Goal: Register for event/course

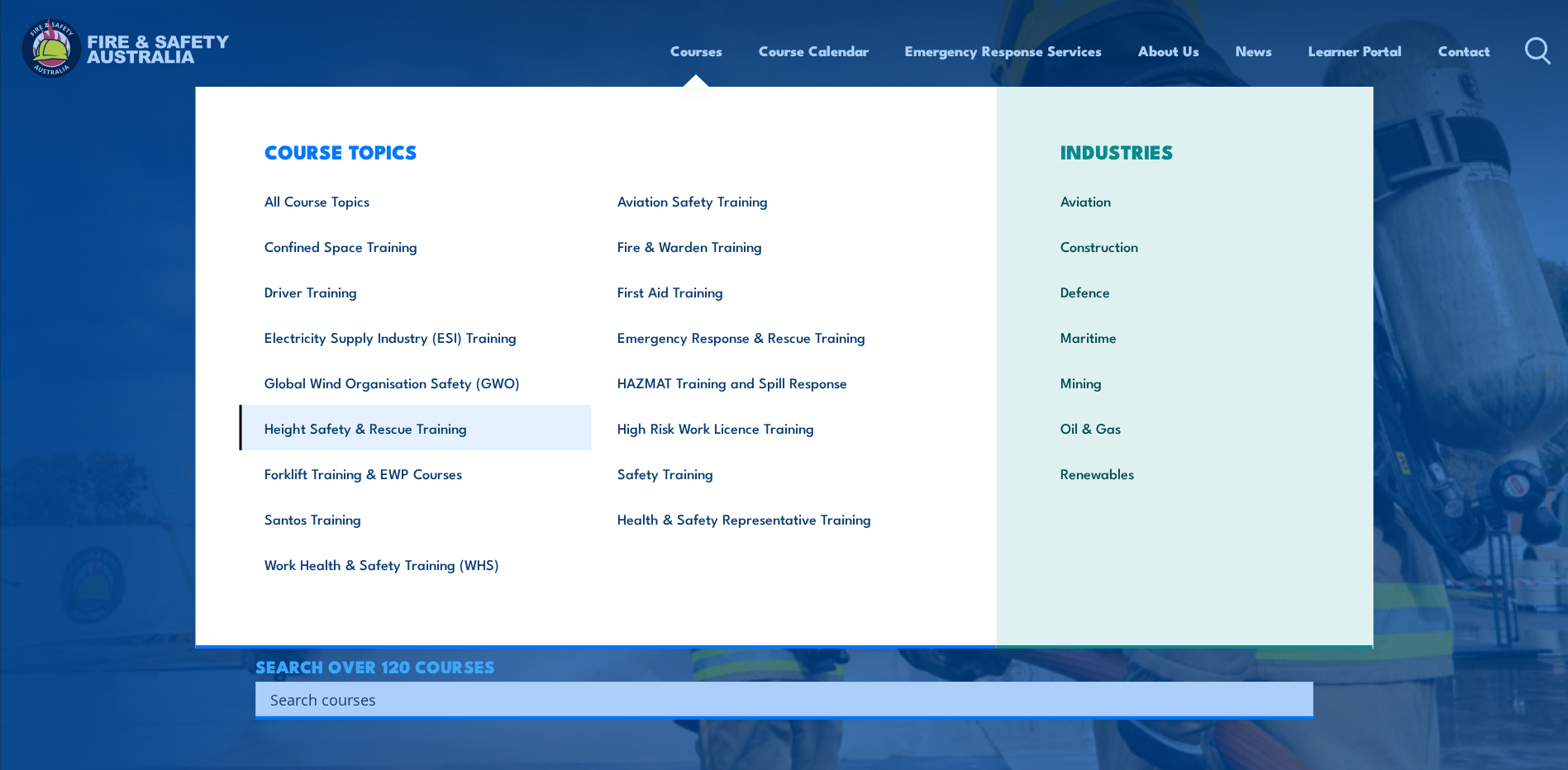
click at [375, 437] on link "Height Safety & Rescue Training" at bounding box center [416, 428] width 353 height 46
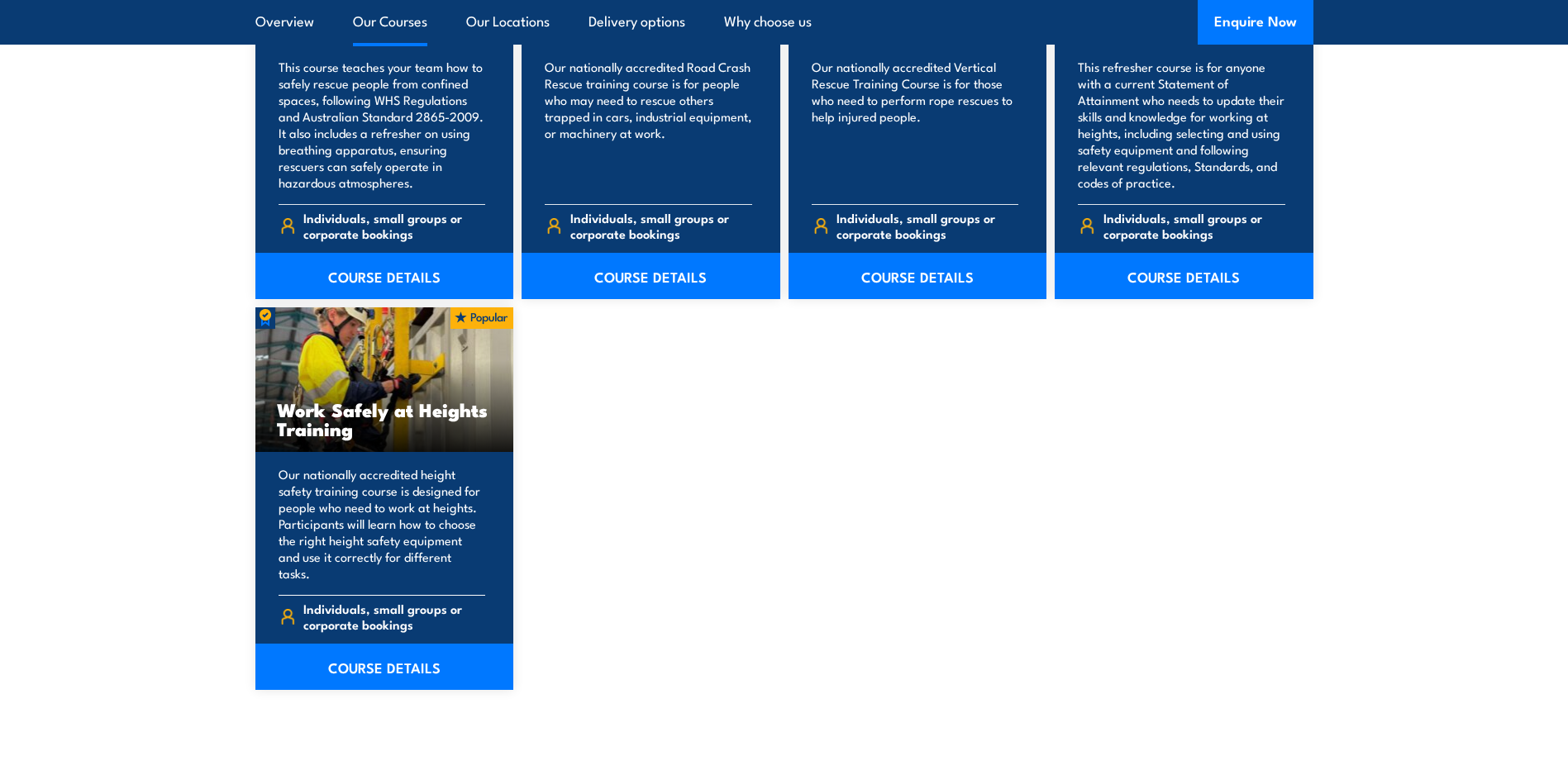
scroll to position [1956, 0]
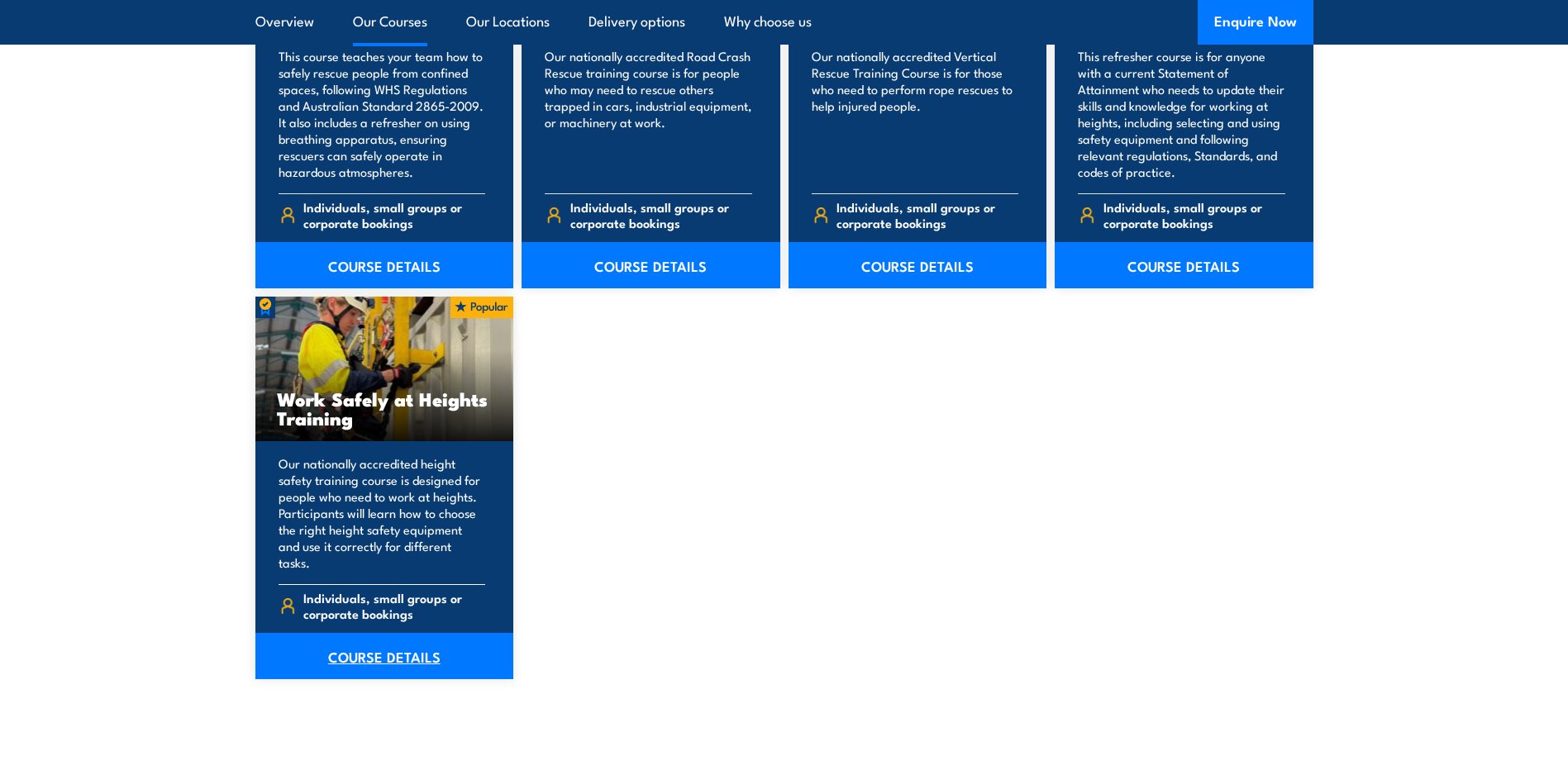
click at [392, 639] on link "COURSE DETAILS" at bounding box center [385, 656] width 259 height 46
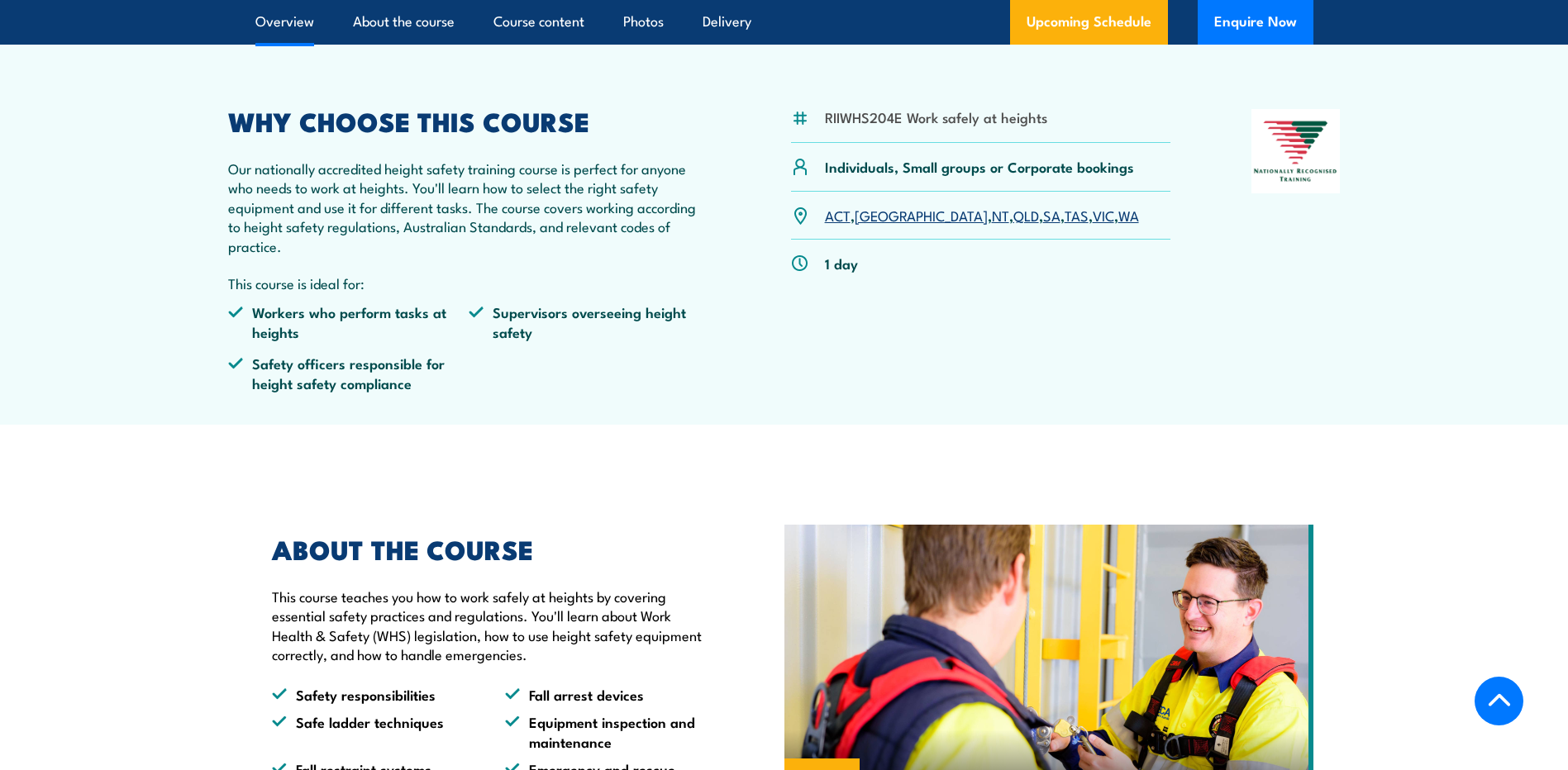
scroll to position [469, 0]
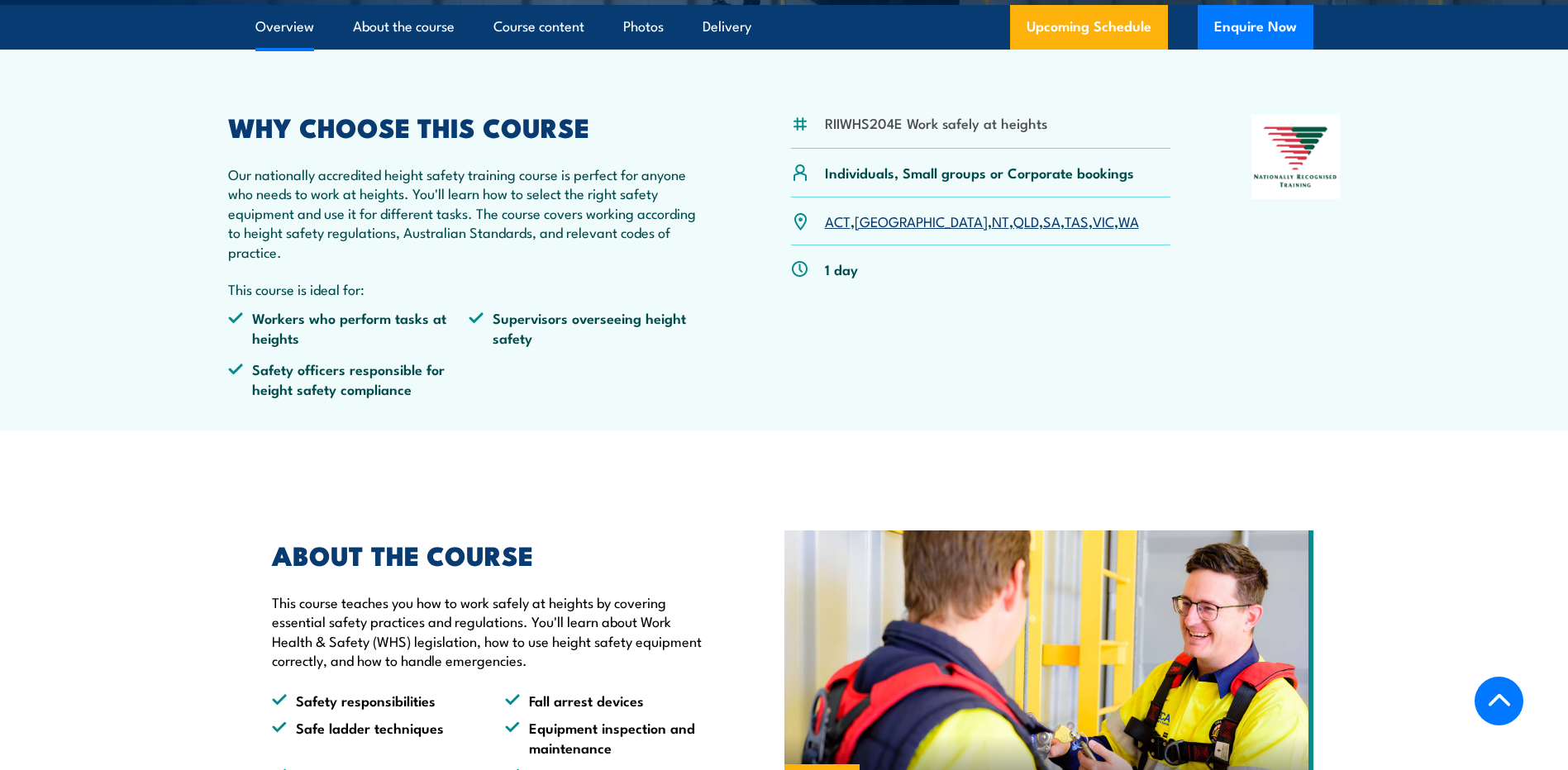
click at [1043, 224] on link "SA" at bounding box center [1052, 220] width 17 height 20
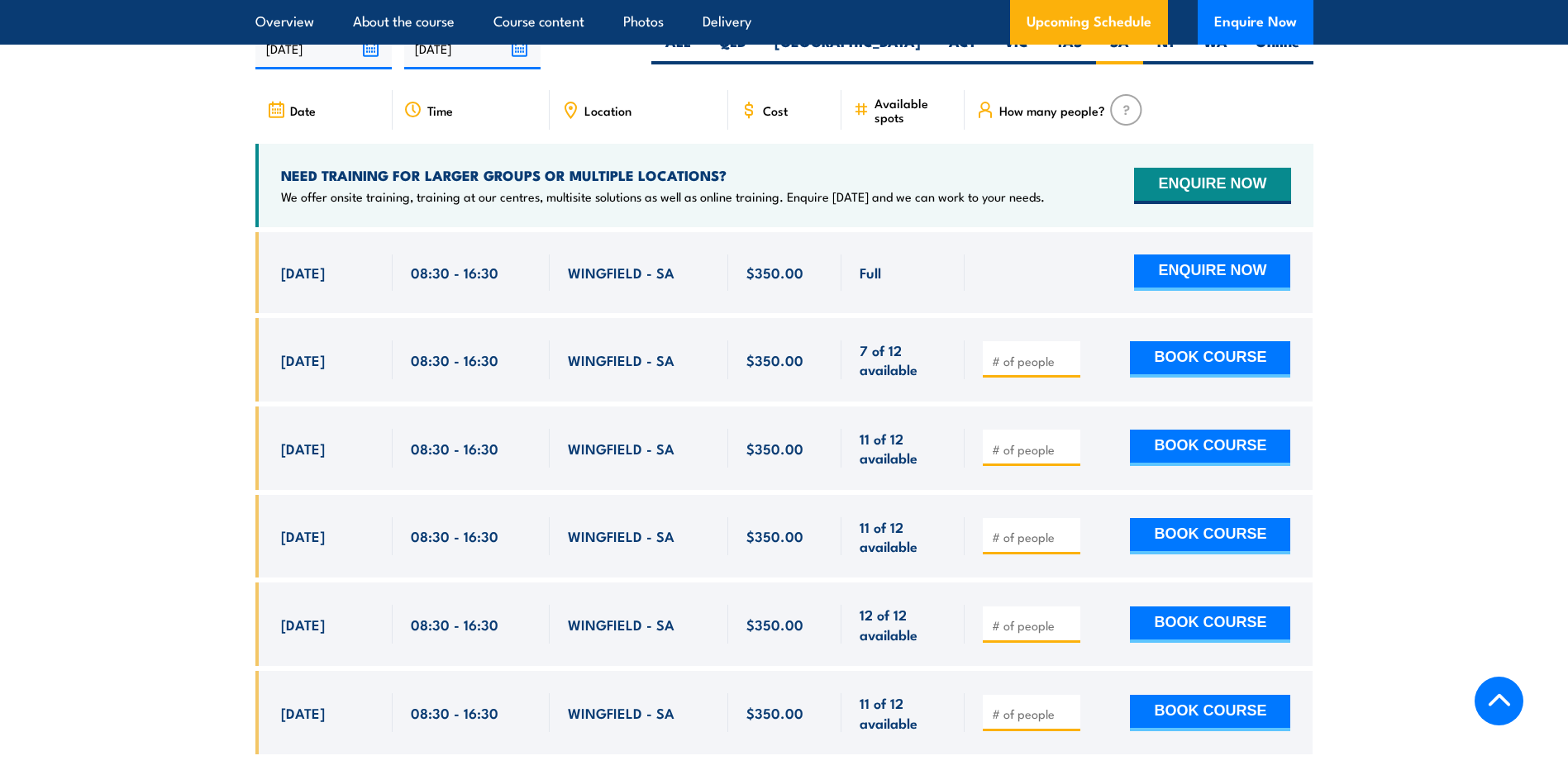
scroll to position [2739, 0]
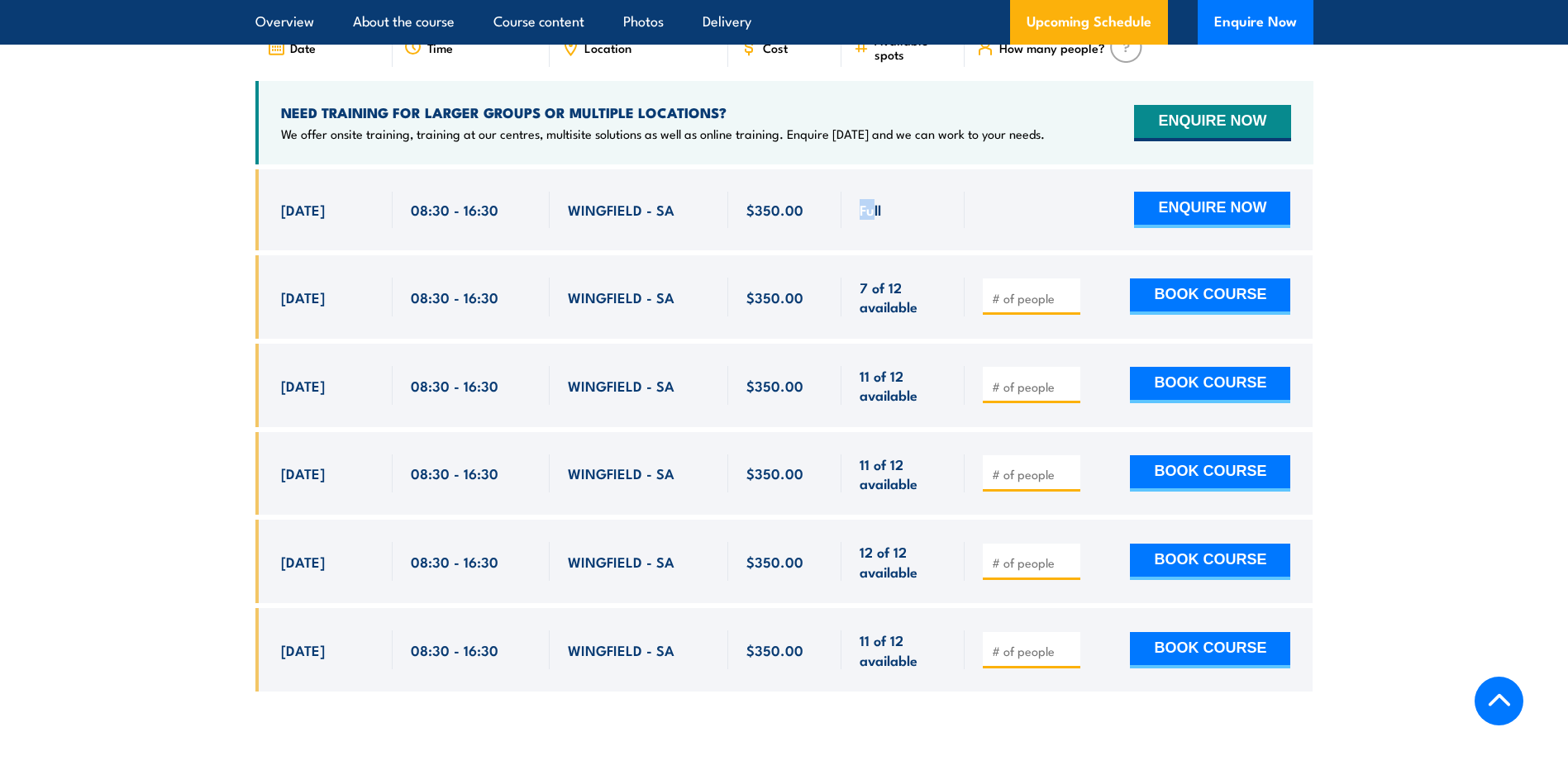
drag, startPoint x: 874, startPoint y: 188, endPoint x: 846, endPoint y: 188, distance: 28.0
click at [846, 188] on div "Full" at bounding box center [903, 210] width 123 height 81
drag, startPoint x: 846, startPoint y: 188, endPoint x: 909, endPoint y: 195, distance: 63.4
click at [909, 195] on div "Full" at bounding box center [903, 210] width 87 height 36
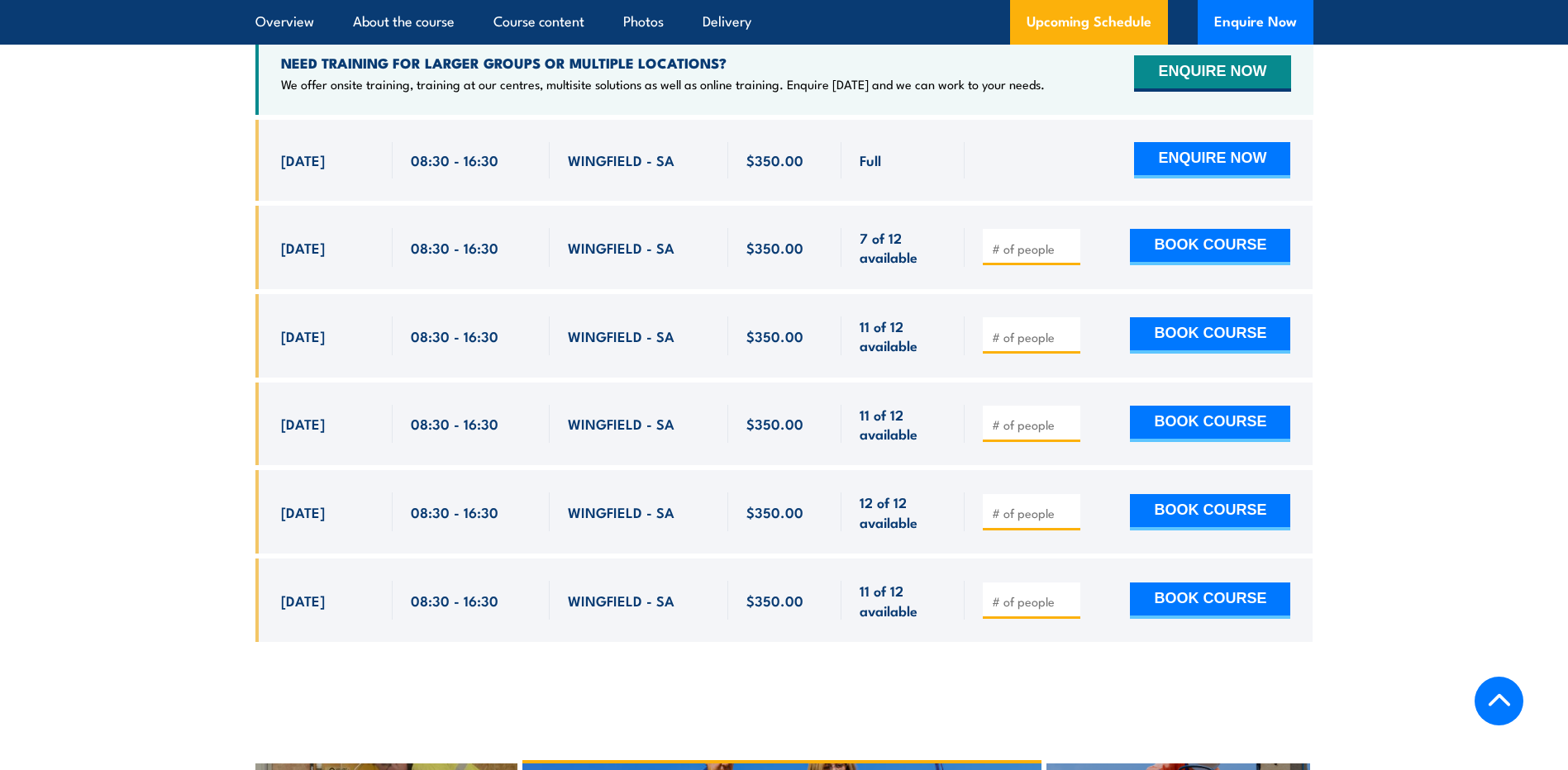
scroll to position [2794, 0]
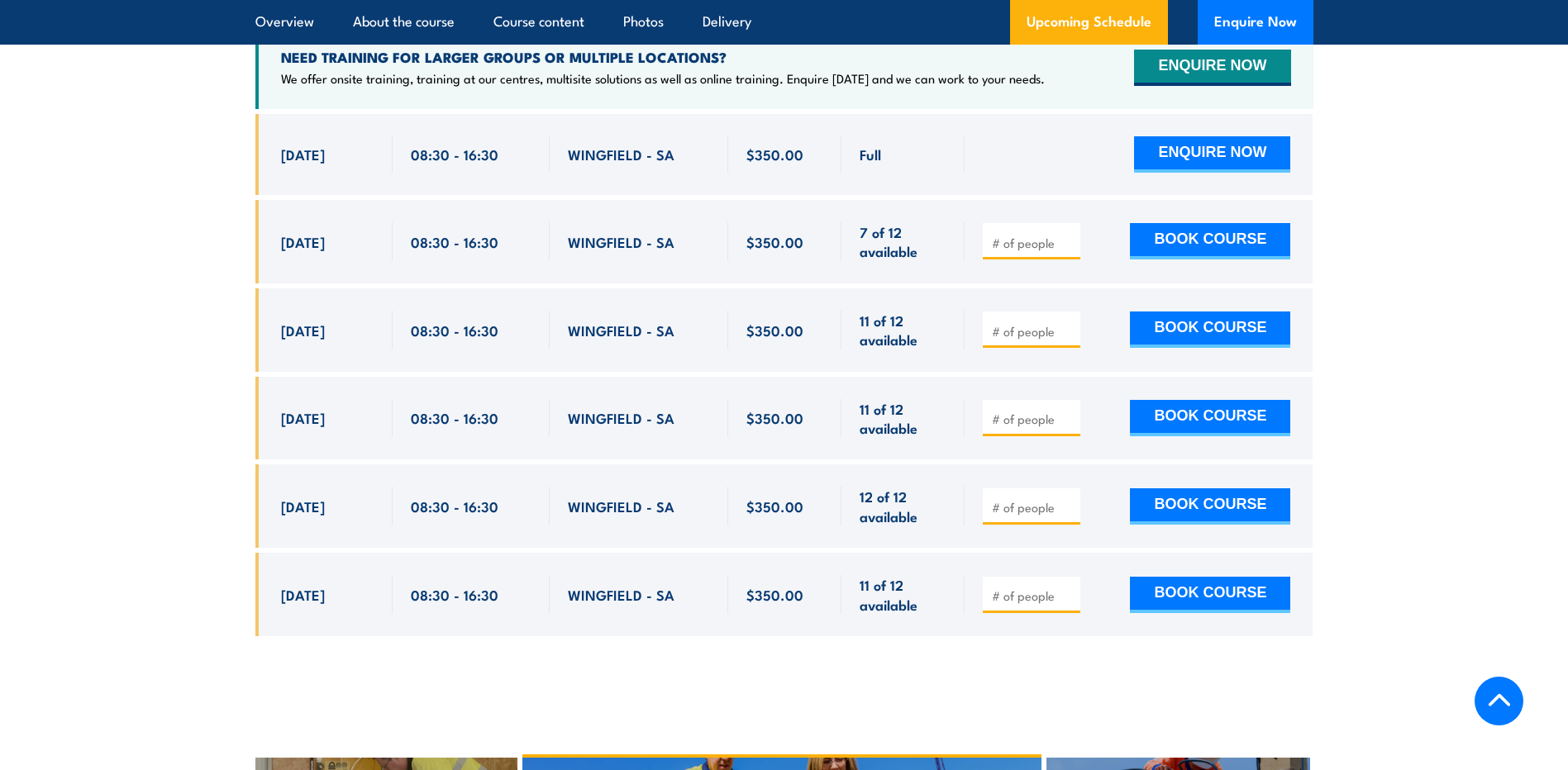
click at [772, 232] on span "$350.00" at bounding box center [775, 242] width 57 height 19
click at [777, 260] on div "Full Full" at bounding box center [784, 388] width 1058 height 547
drag, startPoint x: 748, startPoint y: 220, endPoint x: 802, endPoint y: 222, distance: 54.0
click at [802, 222] on div "$350.00" at bounding box center [785, 241] width 77 height 39
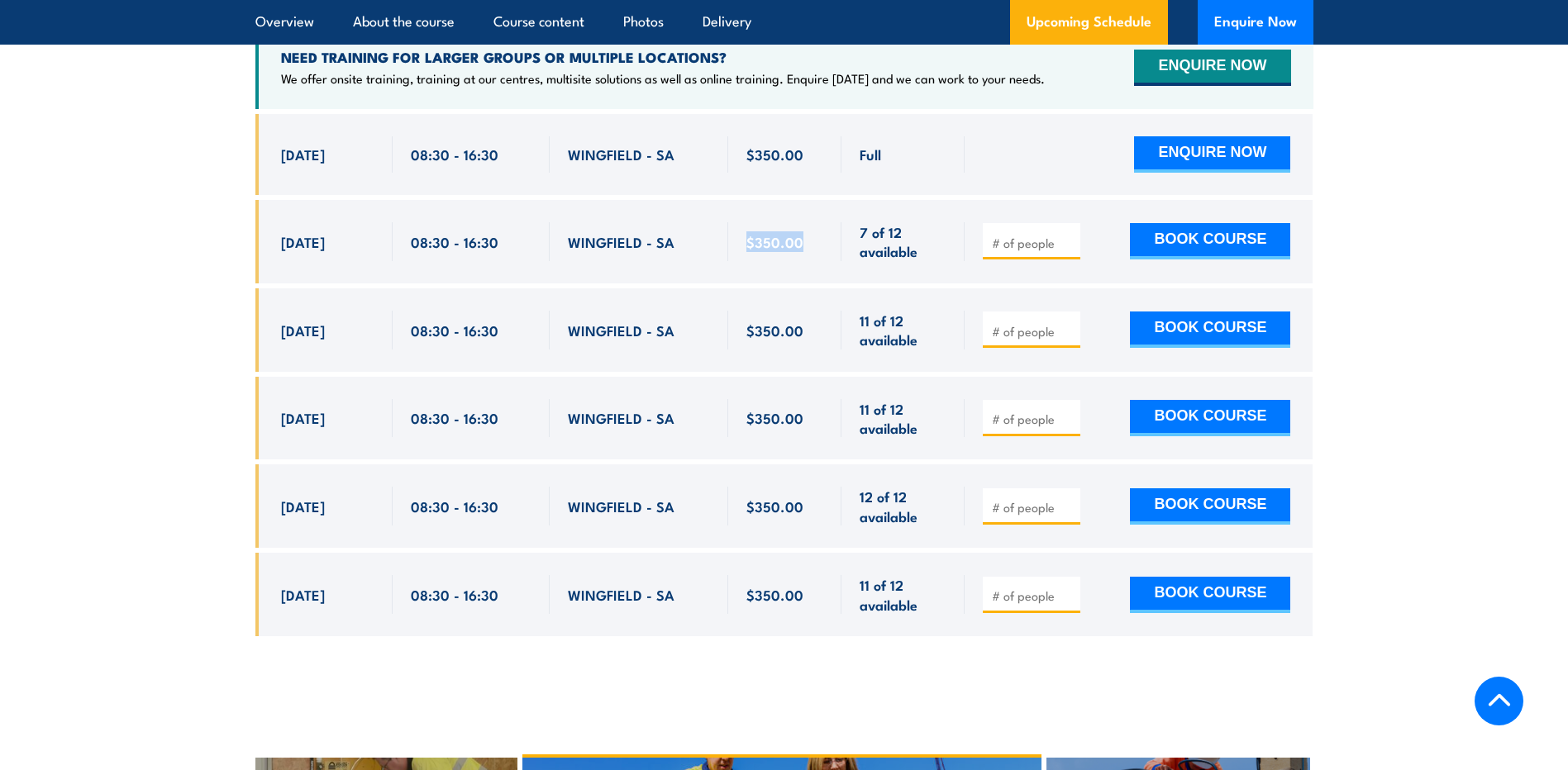
drag, startPoint x: 802, startPoint y: 222, endPoint x: 803, endPoint y: 245, distance: 23.0
click at [803, 245] on div "$350.00" at bounding box center [785, 241] width 114 height 83
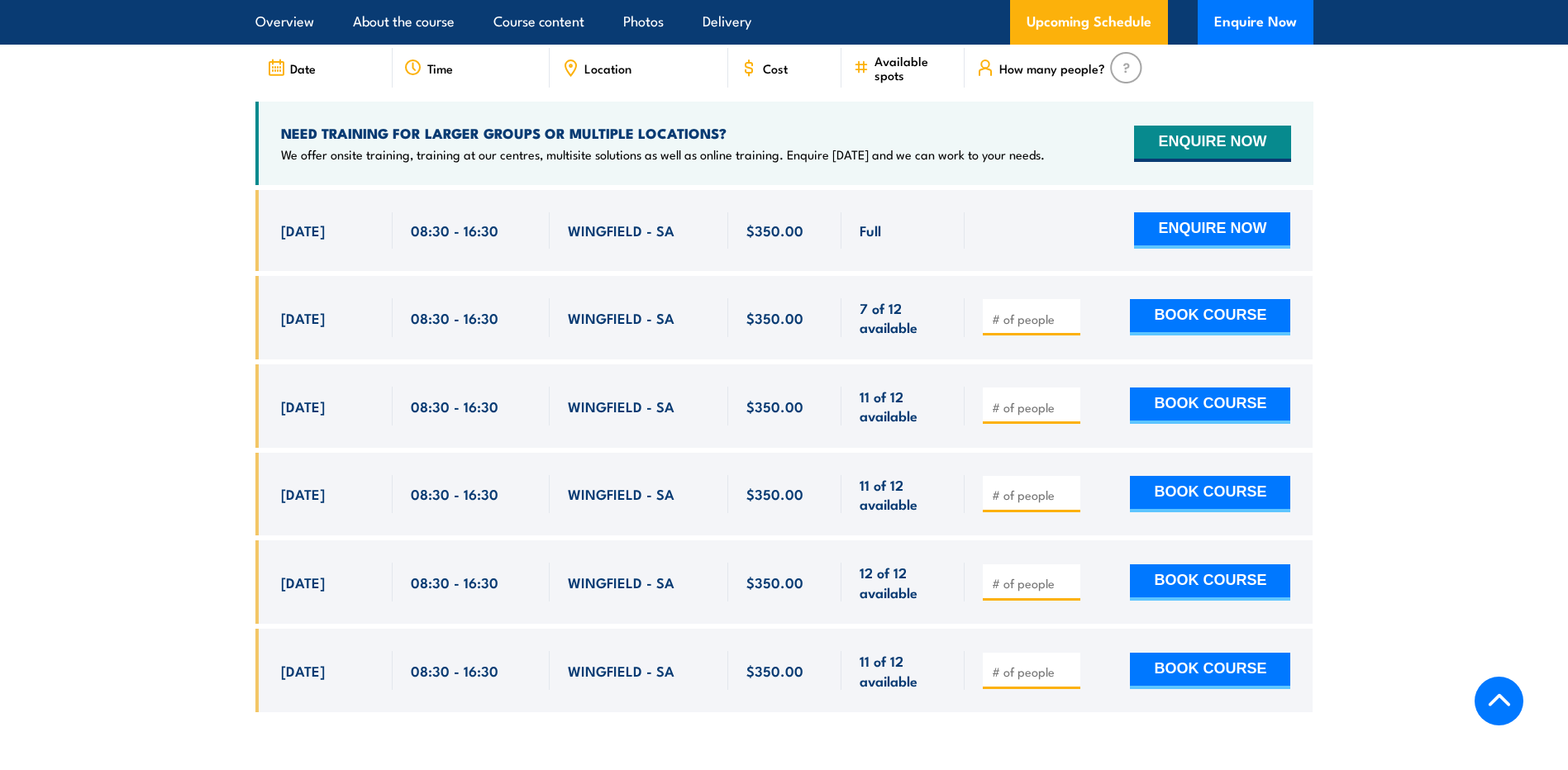
scroll to position [2712, 0]
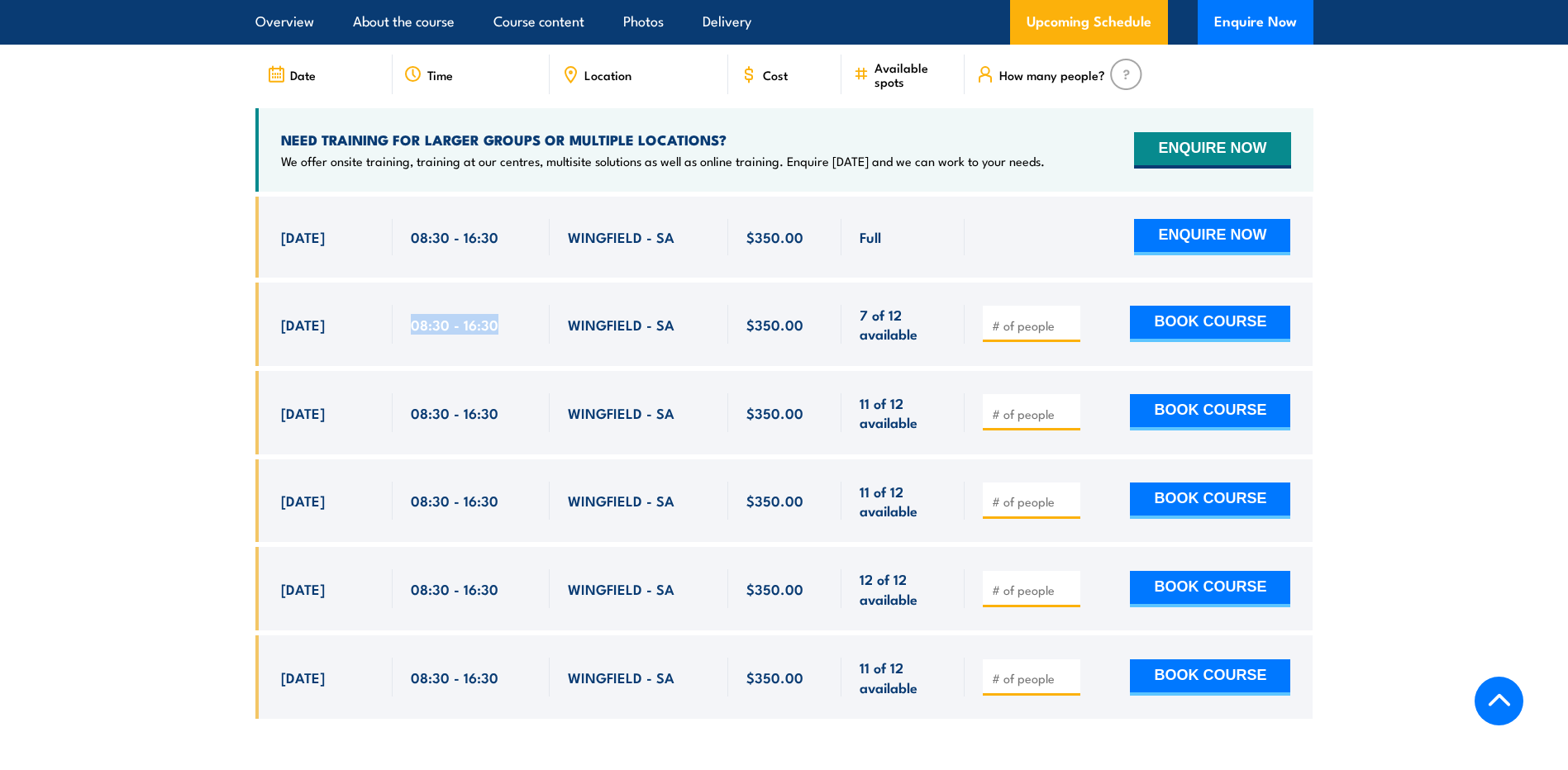
drag, startPoint x: 411, startPoint y: 301, endPoint x: 538, endPoint y: 302, distance: 127.0
click at [538, 302] on div "08:30 - 16:30" at bounding box center [471, 323] width 157 height 83
drag, startPoint x: 537, startPoint y: 302, endPoint x: 515, endPoint y: 358, distance: 60.2
click at [515, 371] on div "08:30 - 16:30" at bounding box center [471, 412] width 157 height 83
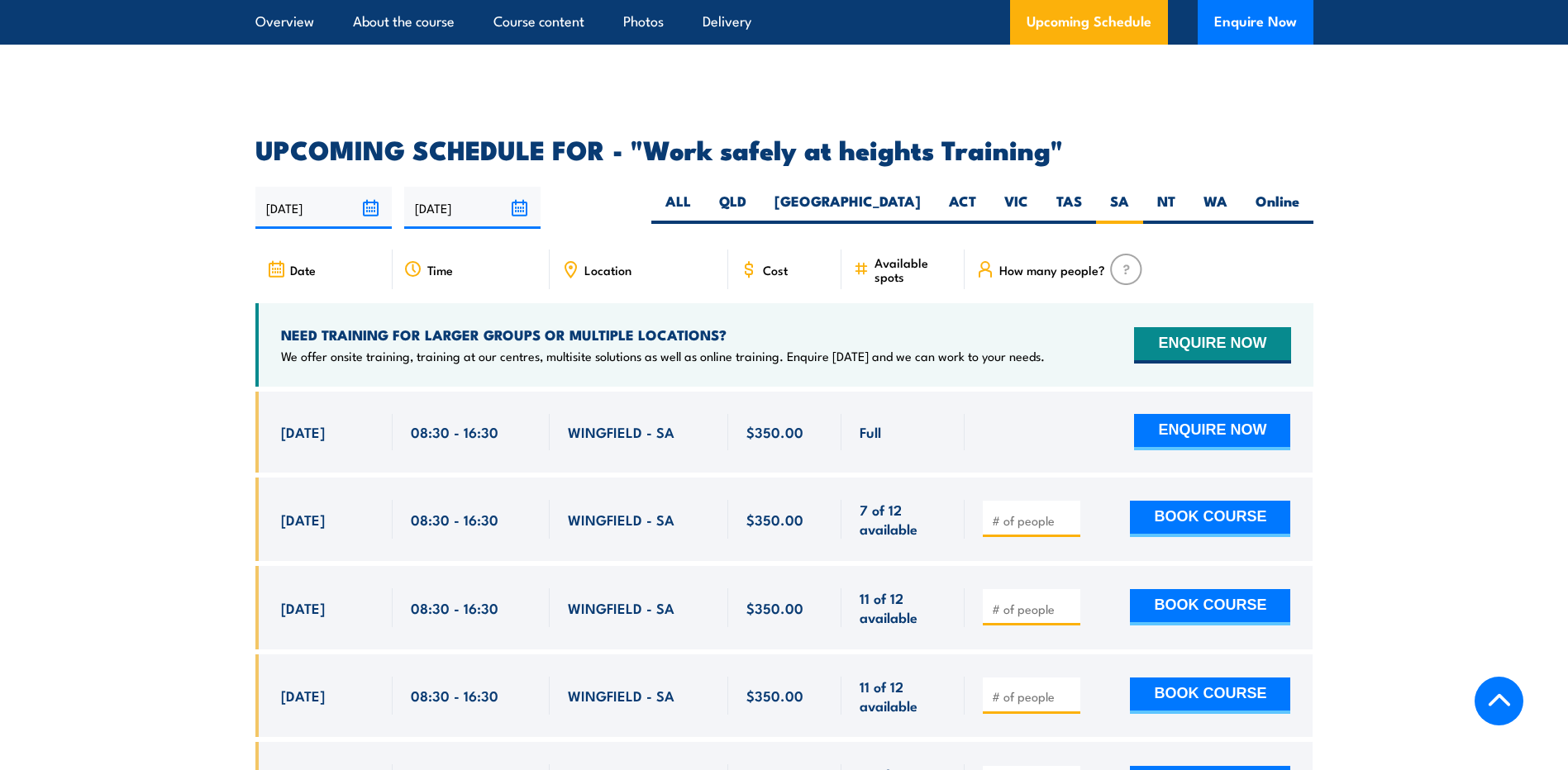
scroll to position [2573, 0]
